Goal: Complete application form

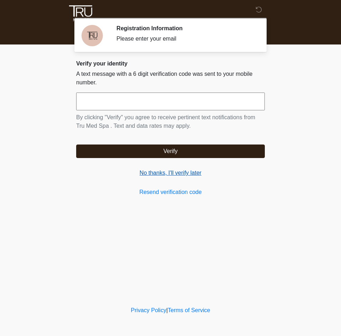
click at [153, 172] on link "No thanks, I'll verify later" at bounding box center [170, 173] width 189 height 9
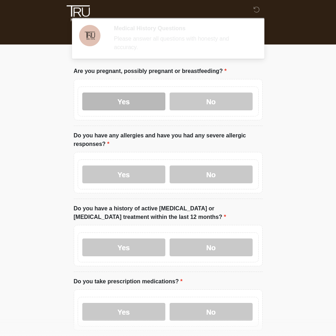
click at [143, 93] on label "Yes" at bounding box center [123, 102] width 83 height 18
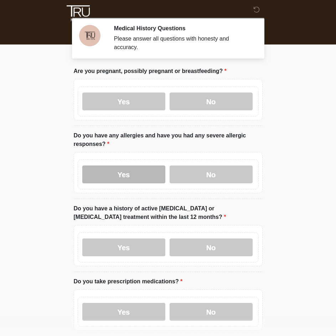
click at [132, 168] on label "Yes" at bounding box center [123, 175] width 83 height 18
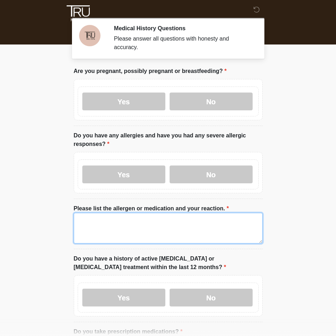
click at [124, 213] on textarea "Please list the allergen or medication and your reaction." at bounding box center [168, 228] width 189 height 31
drag, startPoint x: 124, startPoint y: 213, endPoint x: -50, endPoint y: 209, distance: 173.9
click at [0, 209] on html "‎ ‎ ‎ ‎ Medical History Questions Please answer all questions with honesty and …" at bounding box center [168, 168] width 336 height 336
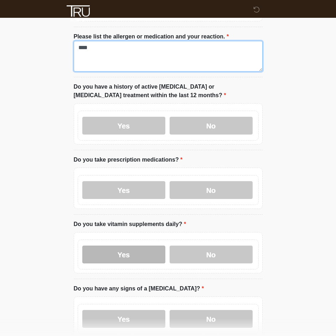
scroll to position [178, 0]
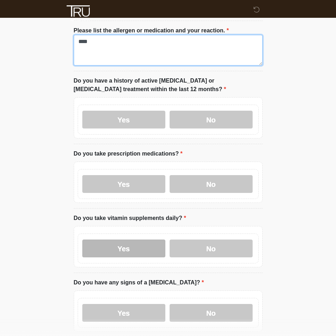
type textarea "****"
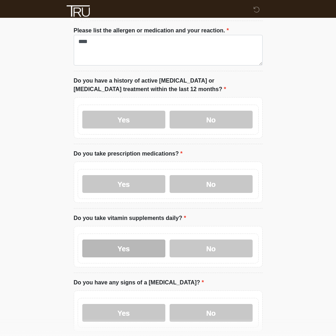
click at [124, 240] on label "Yes" at bounding box center [123, 249] width 83 height 18
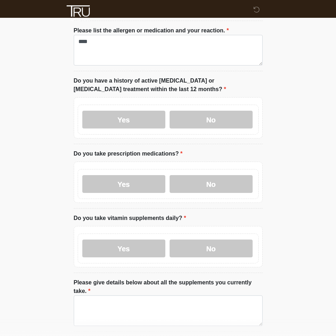
drag, startPoint x: 128, startPoint y: 179, endPoint x: 129, endPoint y: 169, distance: 10.1
click at [128, 178] on label "Yes" at bounding box center [123, 184] width 83 height 18
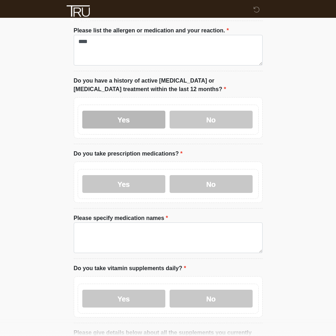
click at [130, 112] on label "Yes" at bounding box center [123, 120] width 83 height 18
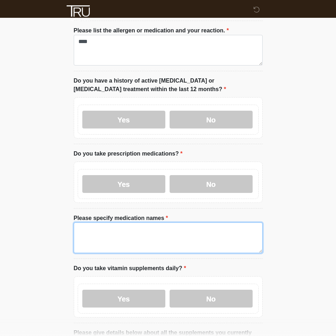
click at [127, 228] on textarea "Please specify medication names" at bounding box center [168, 238] width 189 height 31
paste textarea "****"
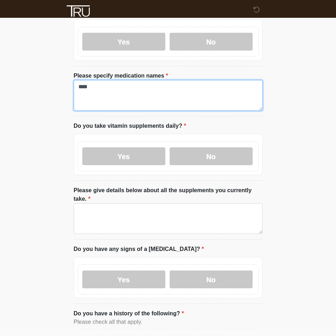
type textarea "****"
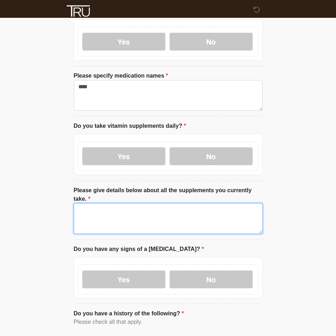
click at [133, 211] on textarea "Please give details below about all the supplements you currently take." at bounding box center [168, 218] width 189 height 31
paste textarea "****"
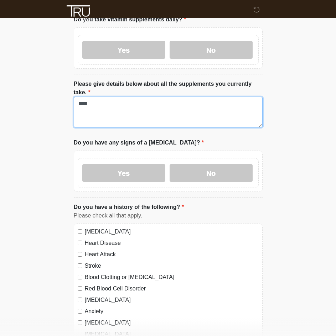
scroll to position [428, 0]
type textarea "****"
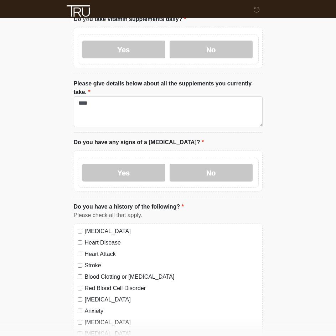
click at [138, 168] on div "Yes No" at bounding box center [168, 173] width 181 height 30
click at [139, 164] on label "Yes" at bounding box center [123, 173] width 83 height 18
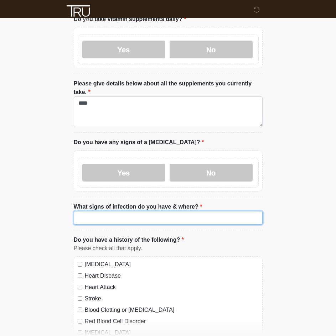
click at [130, 211] on input "What signs of infection do you have & where?" at bounding box center [168, 218] width 189 height 14
paste input "****"
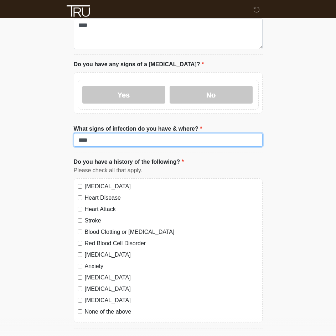
scroll to position [570, 0]
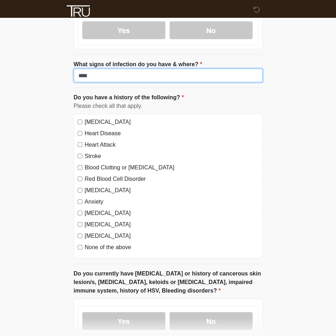
type input "****"
click at [102, 118] on label "High Blood Pressure" at bounding box center [172, 122] width 174 height 9
click at [111, 123] on div "High Blood Pressure Heart Disease Heart Attack Stroke Blood Clotting or Bleedin…" at bounding box center [168, 186] width 189 height 145
click at [108, 129] on label "Heart Disease" at bounding box center [172, 133] width 174 height 9
click at [105, 141] on label "Heart Attack" at bounding box center [172, 145] width 174 height 9
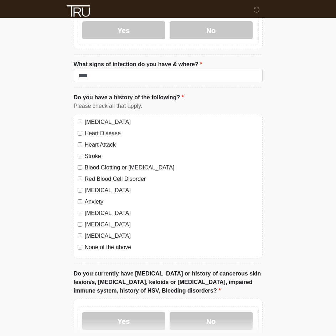
click at [101, 152] on label "Stroke" at bounding box center [172, 156] width 174 height 9
click at [99, 164] on label "Blood Clotting or Bleeding Disorder" at bounding box center [172, 168] width 174 height 9
drag, startPoint x: 97, startPoint y: 160, endPoint x: 97, endPoint y: 173, distance: 13.2
click at [97, 175] on label "Red Blood Cell Disorder" at bounding box center [172, 179] width 174 height 9
click at [97, 186] on label "Depression" at bounding box center [172, 190] width 174 height 9
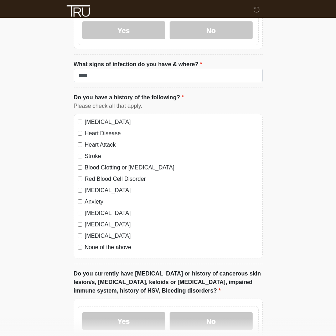
drag, startPoint x: 97, startPoint y: 184, endPoint x: 97, endPoint y: 188, distance: 4.3
click at [97, 198] on label "Anxiety" at bounding box center [172, 202] width 174 height 9
click at [98, 209] on label "Autoimmune Disorder" at bounding box center [172, 213] width 174 height 9
drag, startPoint x: 98, startPoint y: 208, endPoint x: 103, endPoint y: 202, distance: 7.3
click at [98, 221] on label "Seizure disorder" at bounding box center [172, 225] width 174 height 9
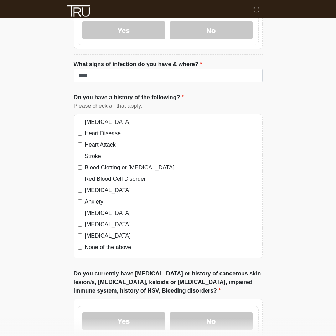
click at [102, 198] on label "Anxiety" at bounding box center [172, 202] width 174 height 9
click at [99, 232] on label "Diabetes" at bounding box center [172, 236] width 174 height 9
click at [99, 243] on label "None of the above" at bounding box center [172, 247] width 174 height 9
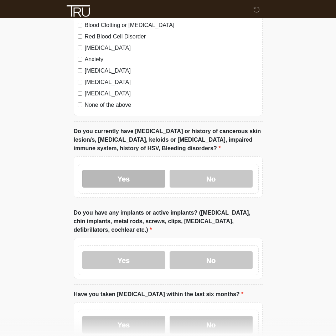
click at [113, 170] on label "Yes" at bounding box center [123, 179] width 83 height 18
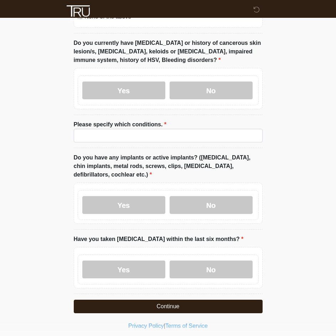
scroll to position [801, 0]
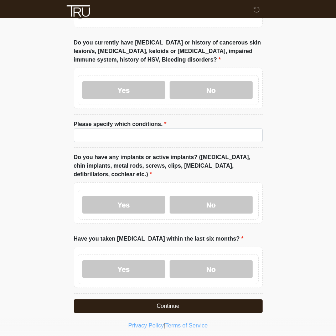
drag, startPoint x: 127, startPoint y: 253, endPoint x: 129, endPoint y: 236, distance: 17.6
click at [127, 260] on label "Yes" at bounding box center [123, 269] width 83 height 18
click at [129, 196] on label "Yes" at bounding box center [123, 205] width 83 height 18
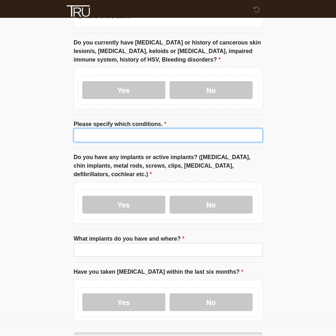
click at [131, 129] on input "Please specify which conditions." at bounding box center [168, 136] width 189 height 14
paste input "****"
type input "****"
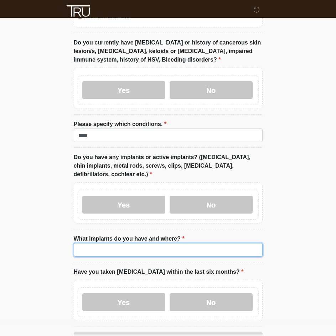
click at [130, 243] on input "What implants do you have and where?" at bounding box center [168, 250] width 189 height 14
paste input "****"
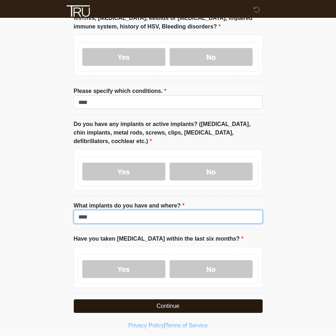
type input "****"
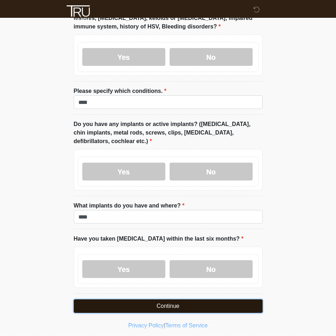
click at [113, 300] on button "Continue" at bounding box center [168, 307] width 189 height 14
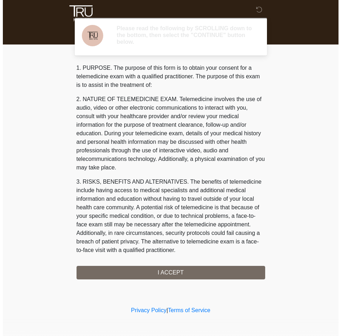
scroll to position [219, 0]
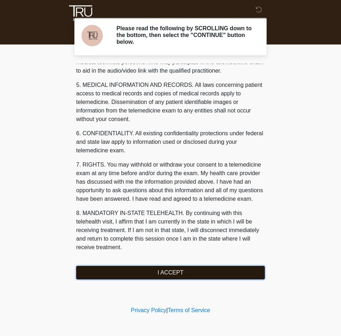
click at [188, 273] on button "I ACCEPT" at bounding box center [170, 273] width 189 height 14
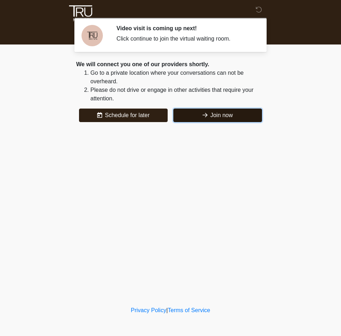
click at [243, 119] on button "Join now" at bounding box center [218, 116] width 89 height 14
